Goal: Information Seeking & Learning: Learn about a topic

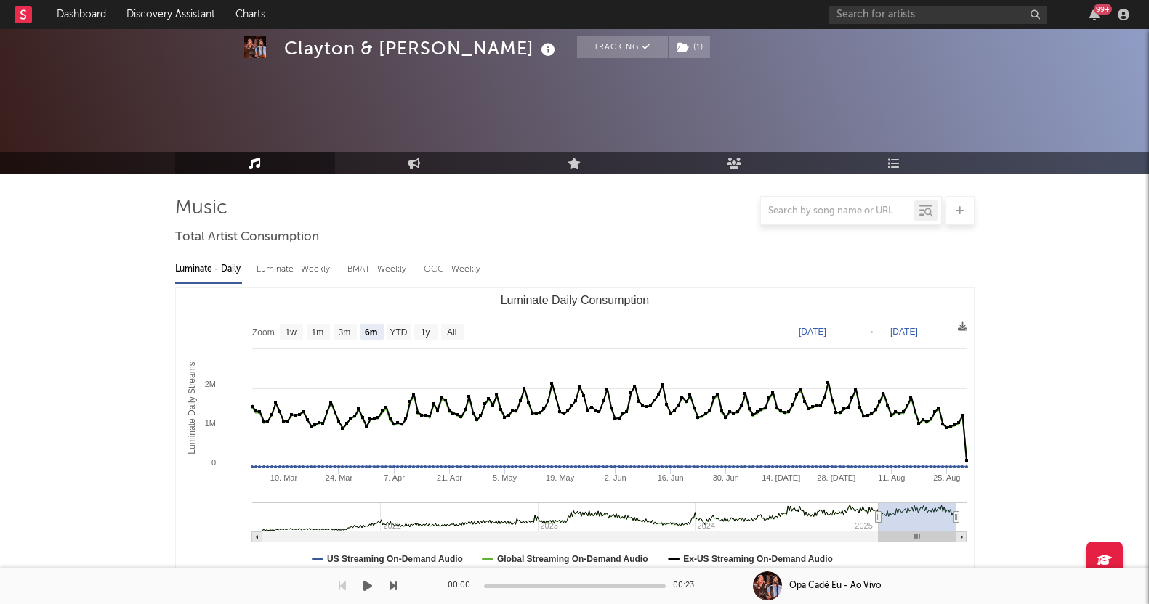
select select "6m"
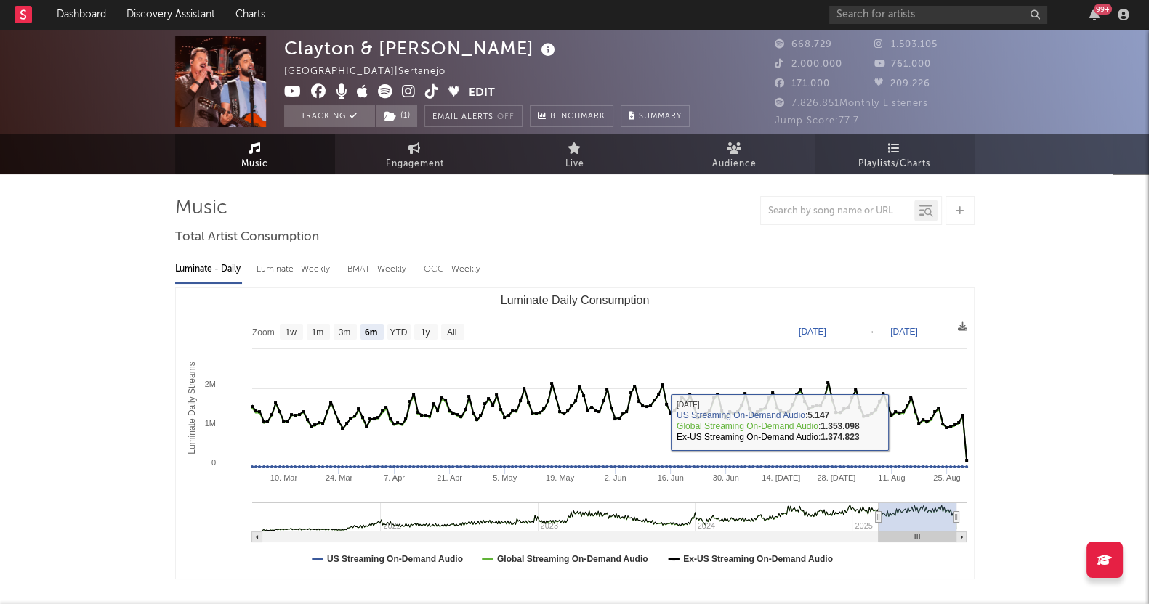
click at [897, 154] on link "Playlists/Charts" at bounding box center [894, 154] width 160 height 40
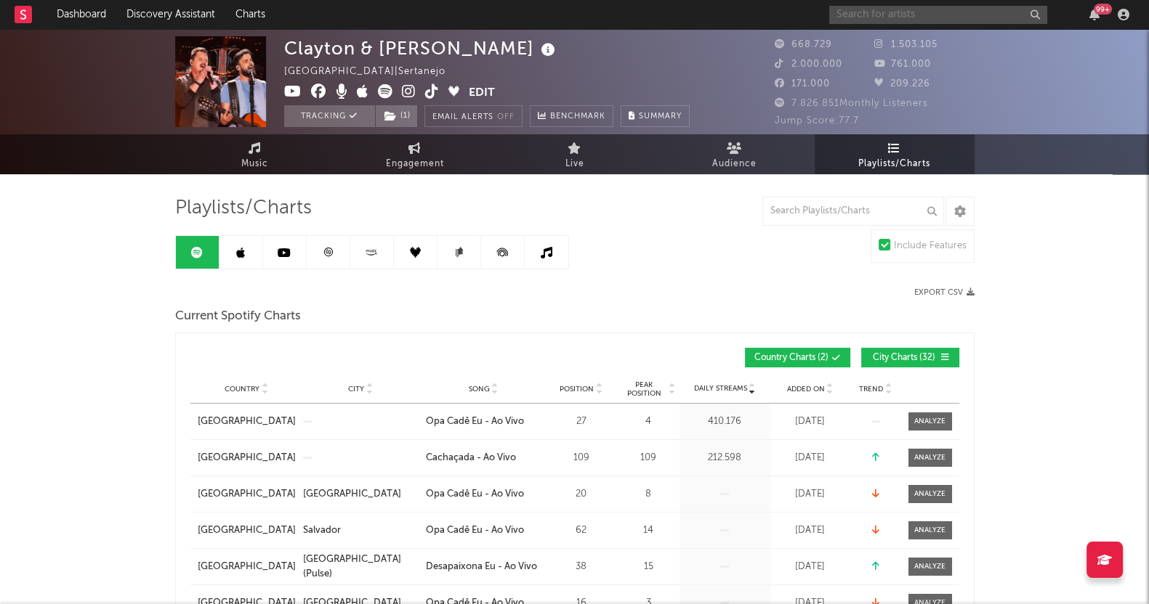
click at [859, 8] on input "text" at bounding box center [938, 15] width 218 height 18
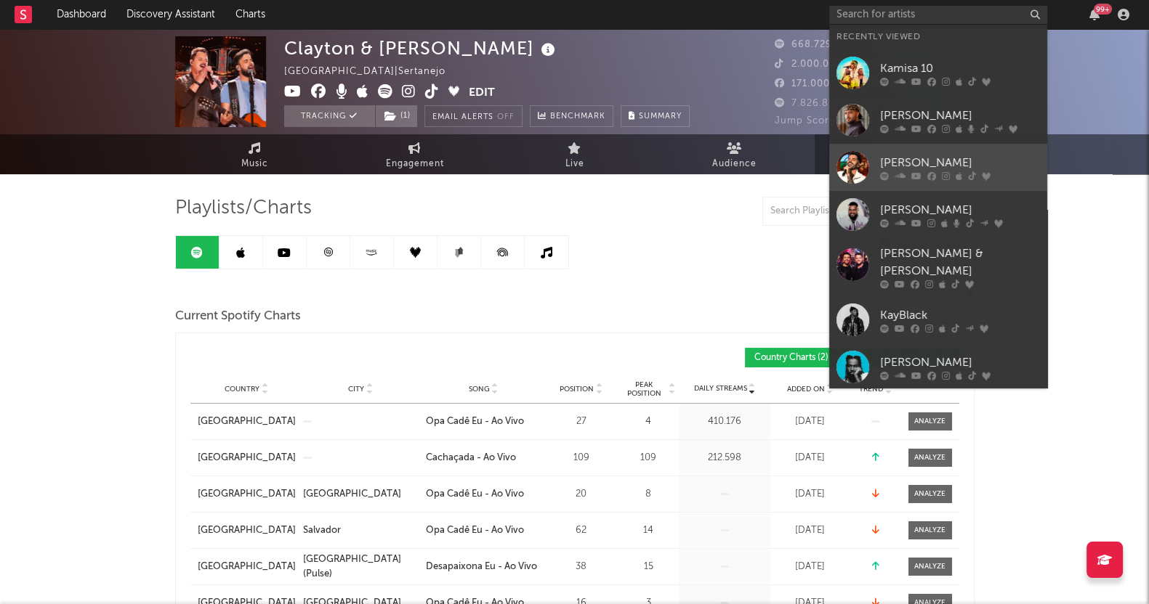
click at [947, 149] on link "[PERSON_NAME]" at bounding box center [938, 167] width 218 height 47
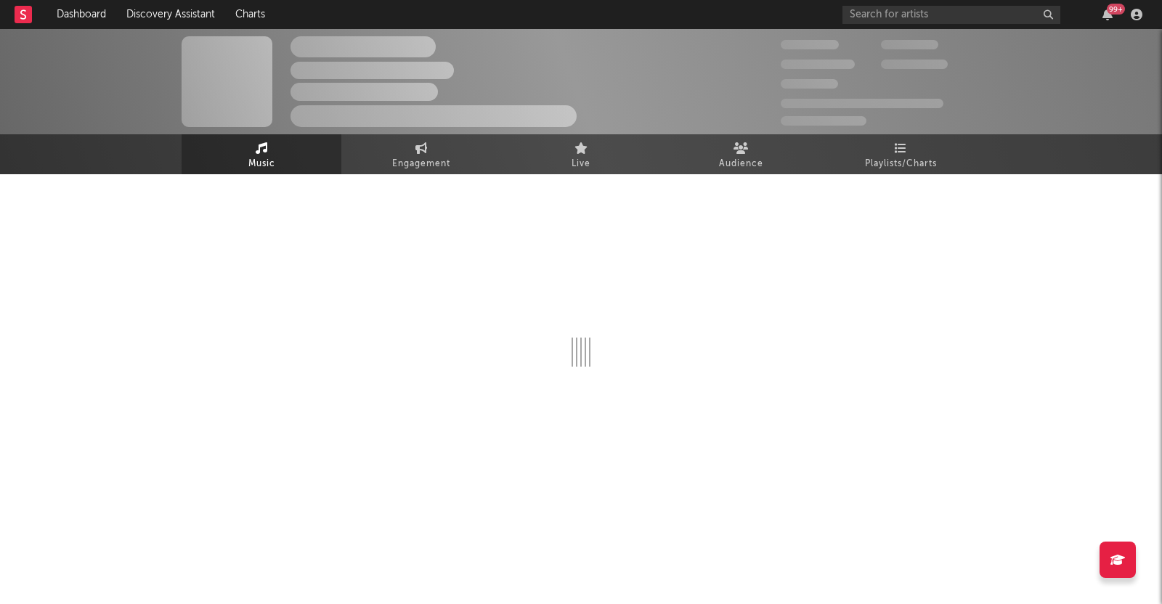
select select "6m"
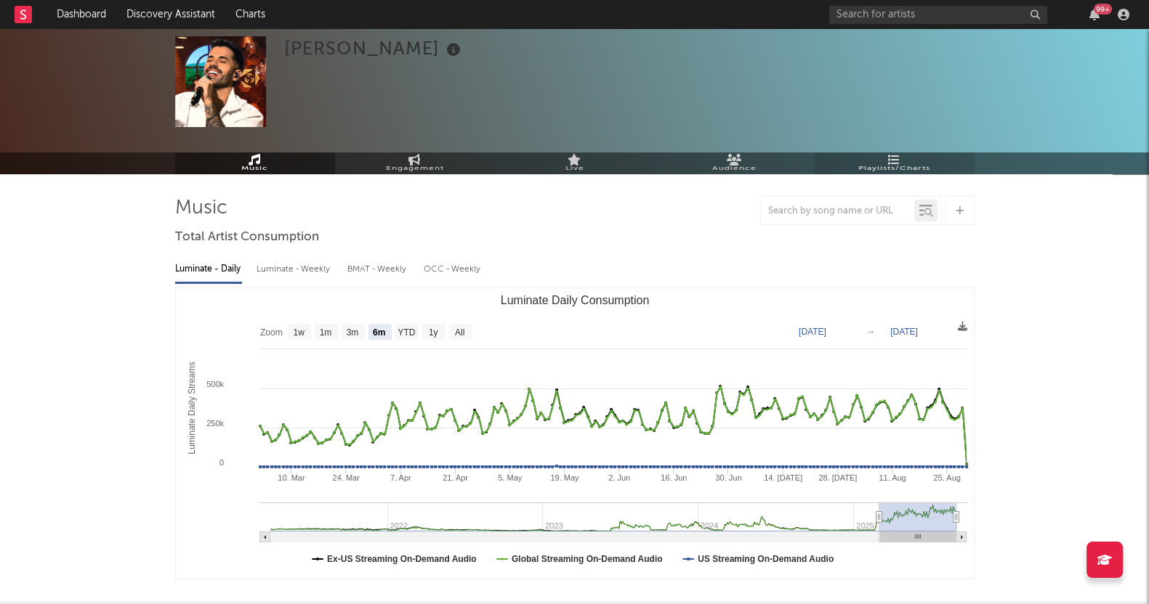
click at [902, 169] on span "Playlists/Charts" at bounding box center [894, 168] width 72 height 9
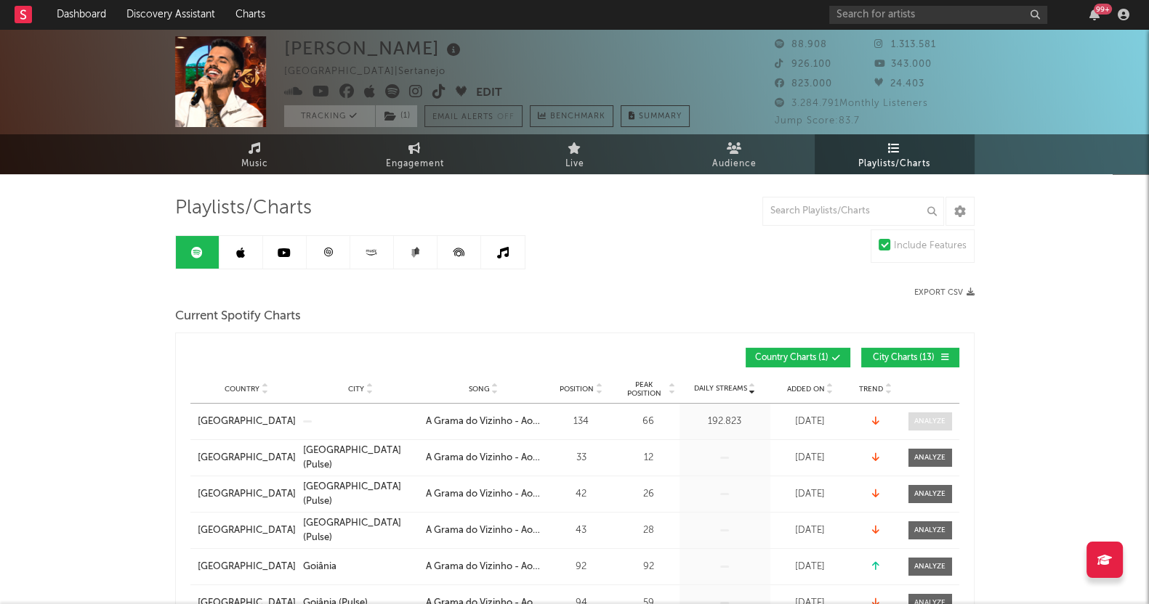
click at [921, 418] on div at bounding box center [929, 421] width 31 height 11
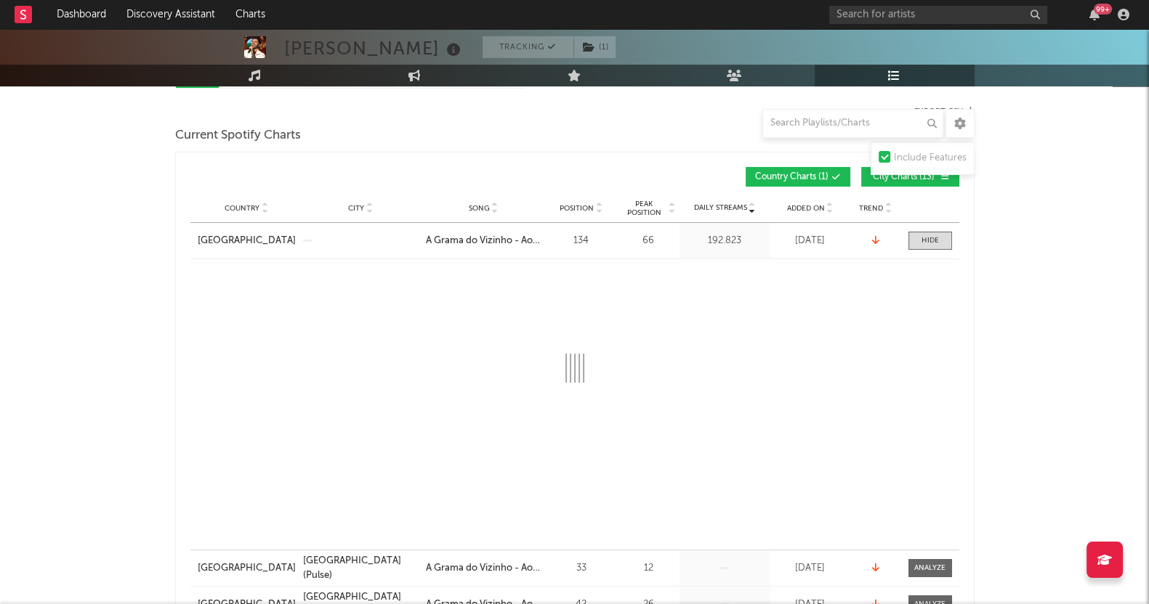
scroll to position [90, 0]
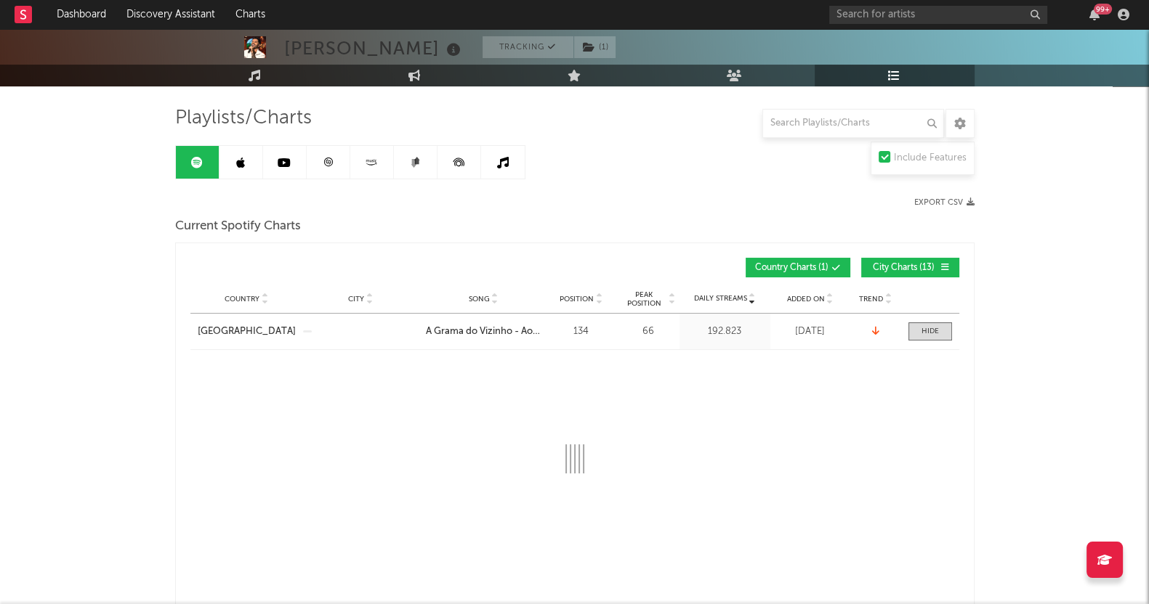
select select "1w"
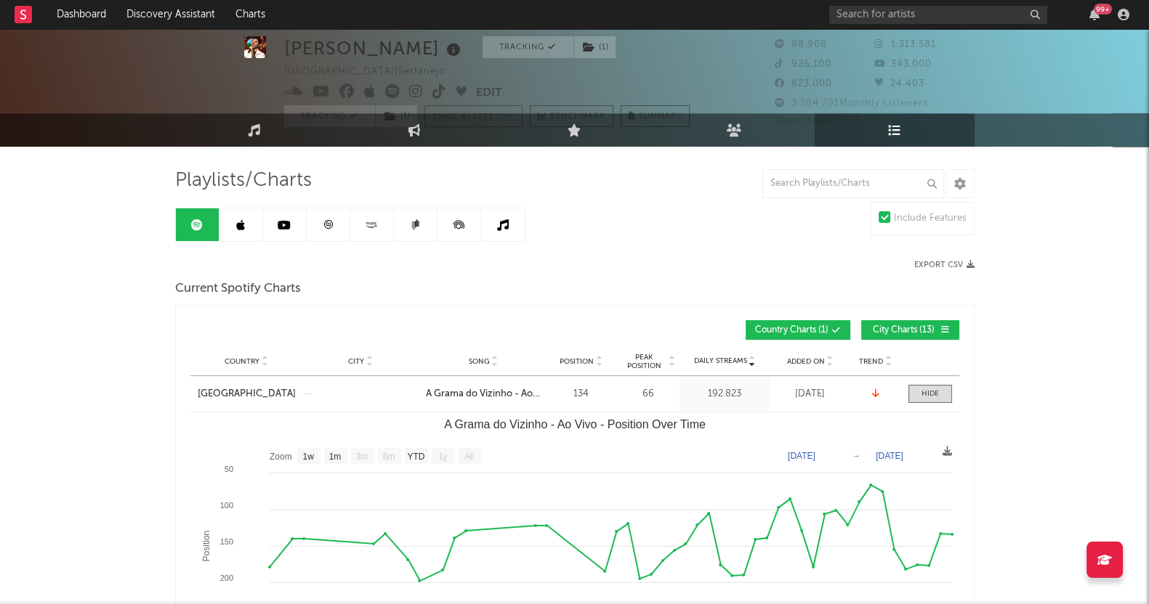
scroll to position [0, 0]
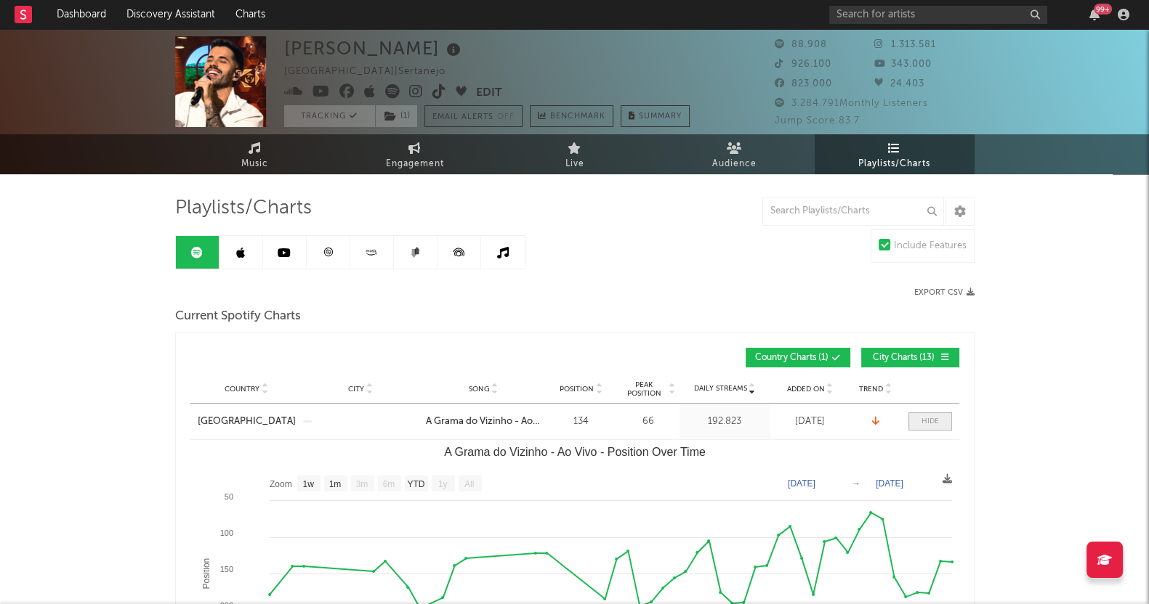
click at [923, 418] on div at bounding box center [929, 421] width 17 height 11
